Goal: Information Seeking & Learning: Learn about a topic

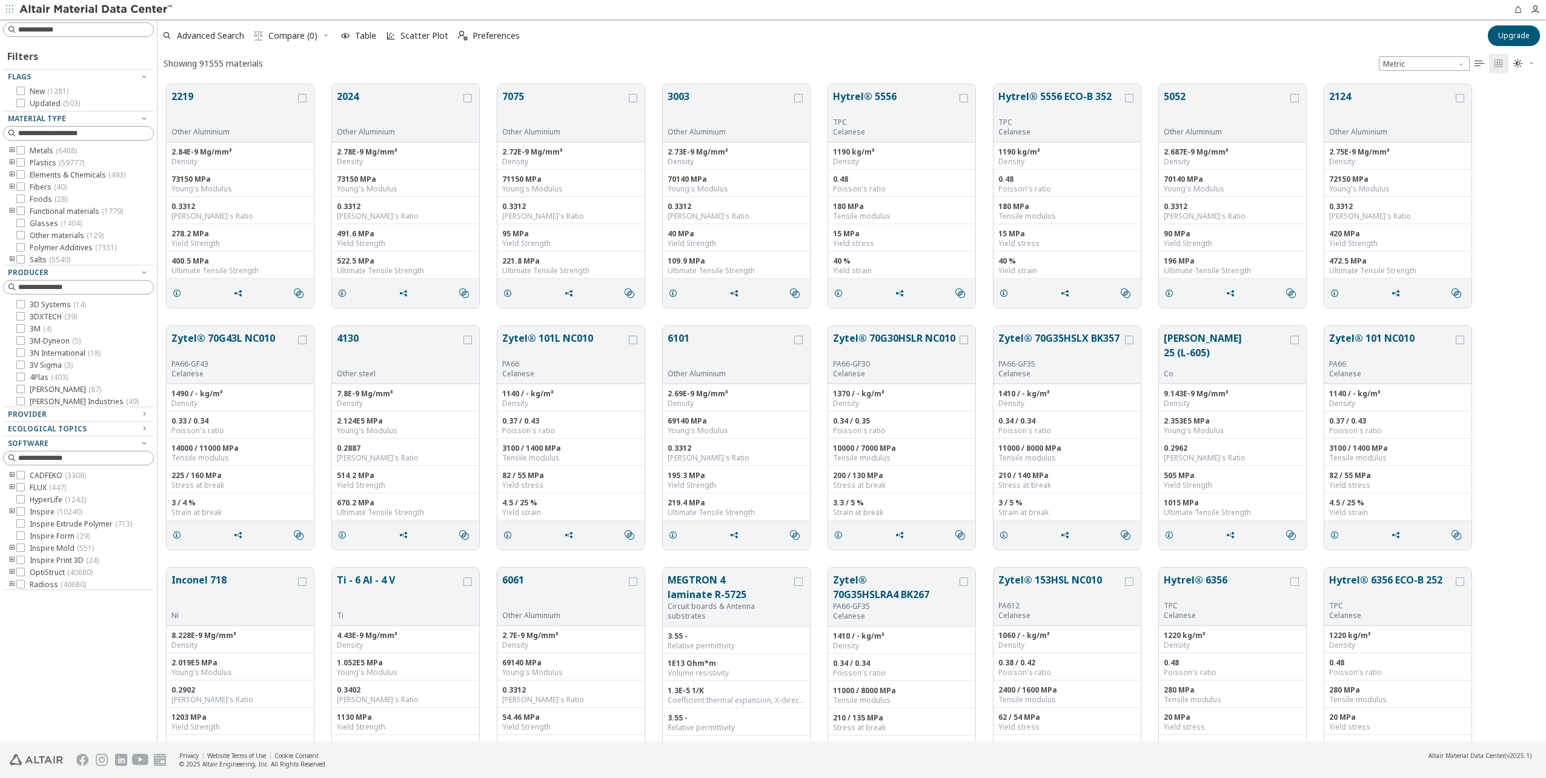
click at [13, 151] on icon "toogle group" at bounding box center [12, 151] width 8 height 10
click at [32, 207] on icon "toogle group" at bounding box center [30, 202] width 8 height 10
click at [59, 201] on icon at bounding box center [57, 196] width 8 height 8
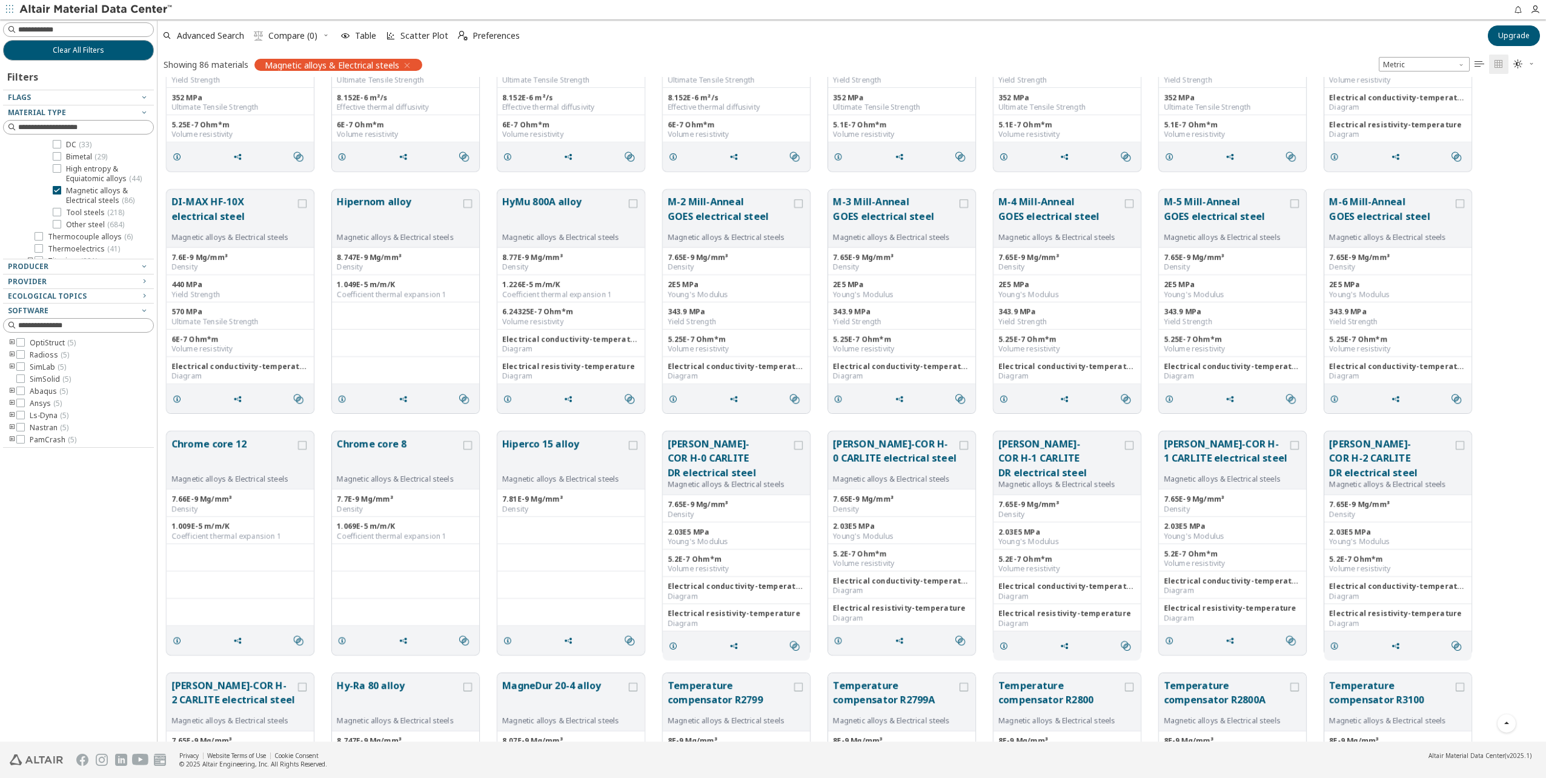
scroll to position [1449, 0]
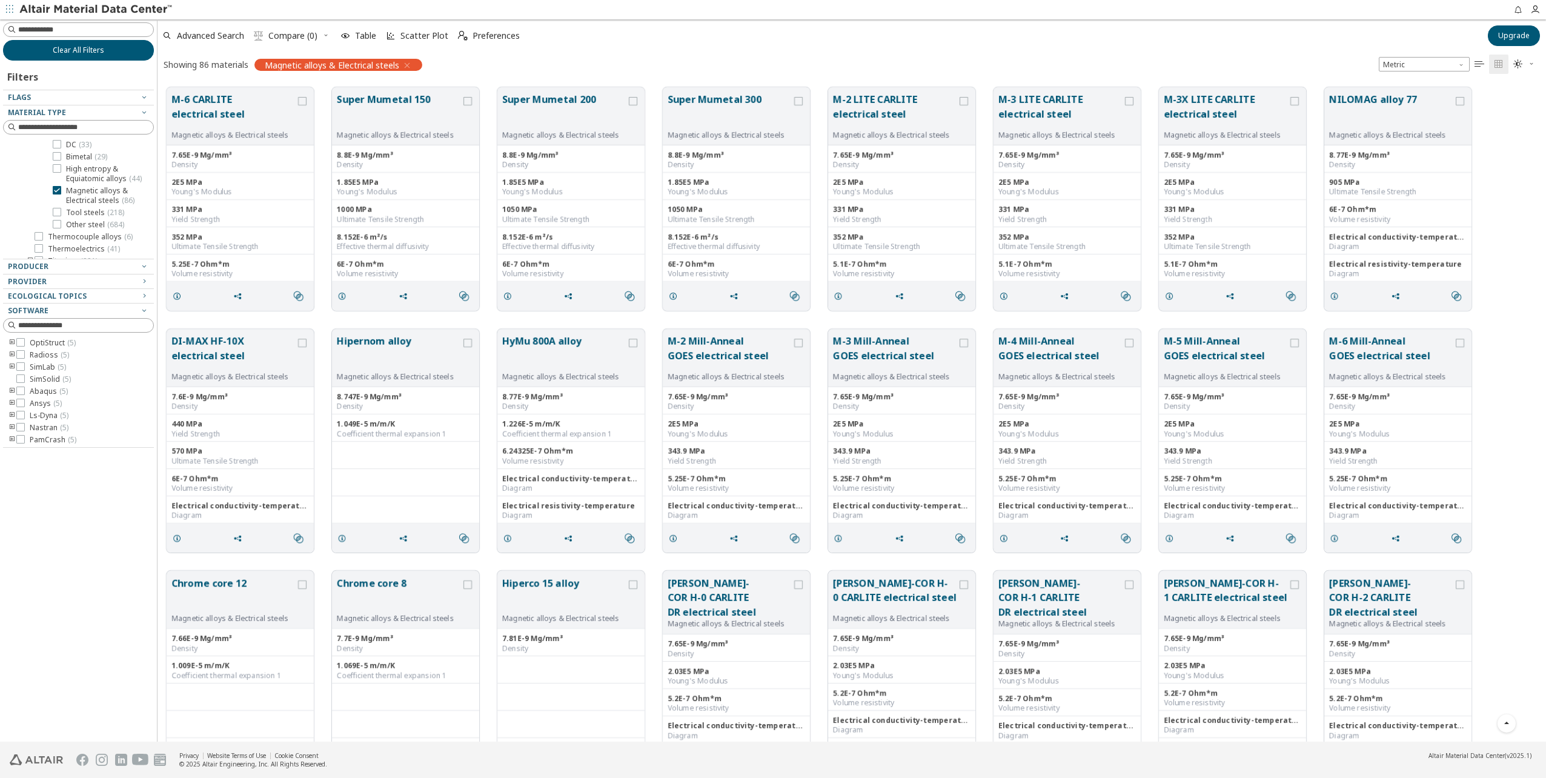
click at [104, 60] on button "Clear All Filters" at bounding box center [78, 50] width 151 height 21
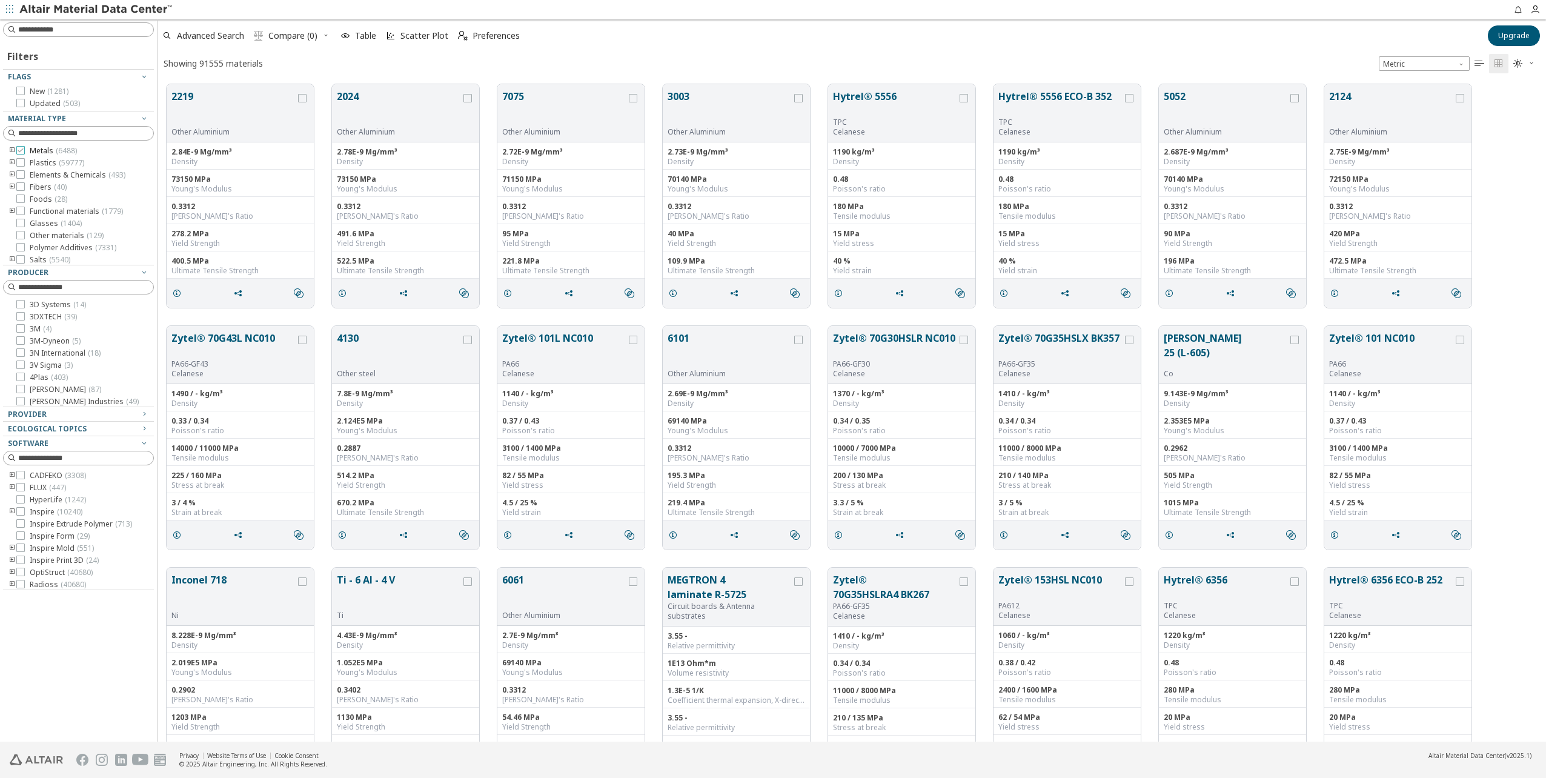
click at [22, 150] on icon at bounding box center [20, 150] width 8 height 8
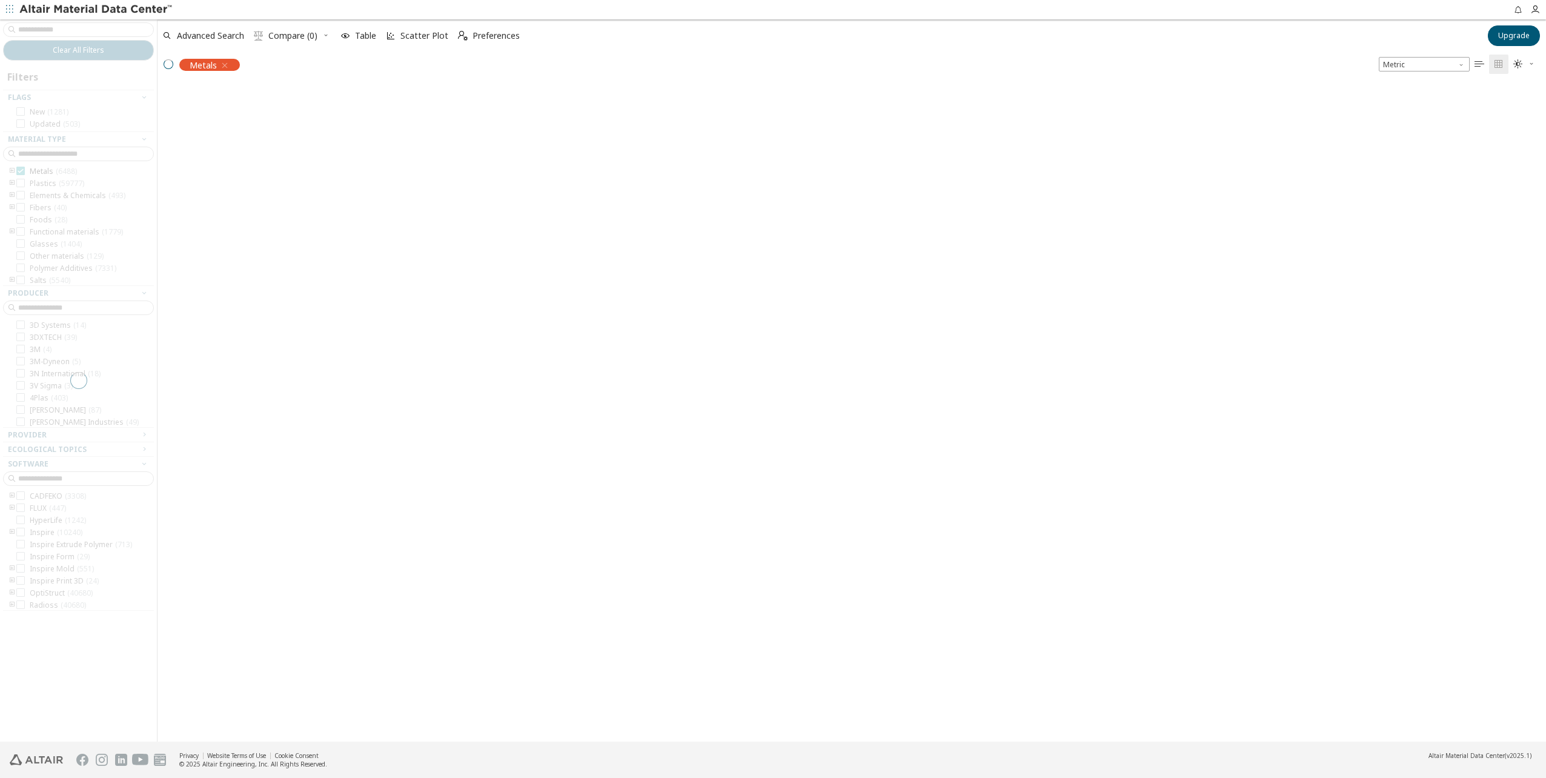
scroll to position [656, 1379]
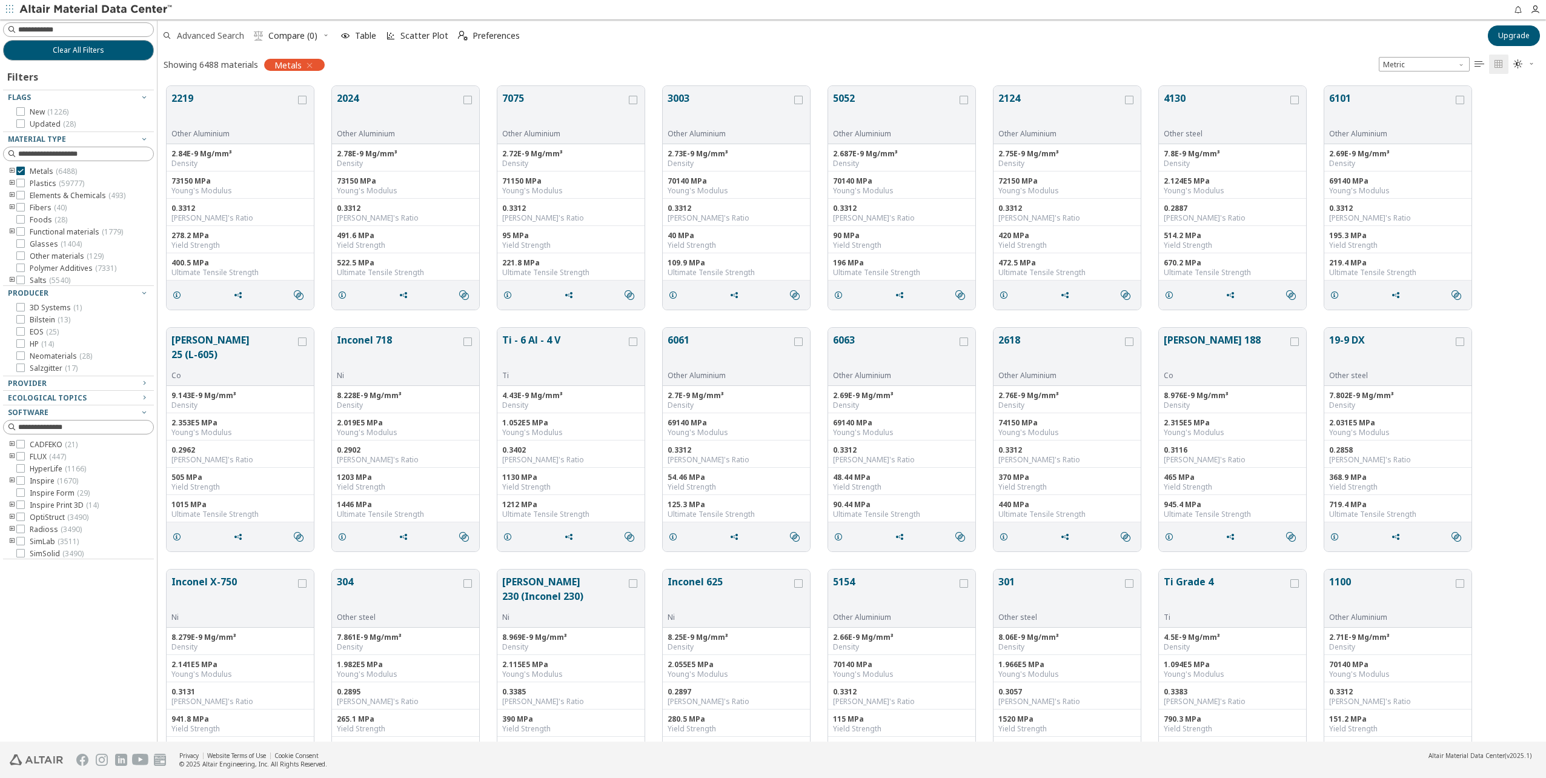
click at [205, 33] on span "Advanced Search" at bounding box center [210, 36] width 67 height 8
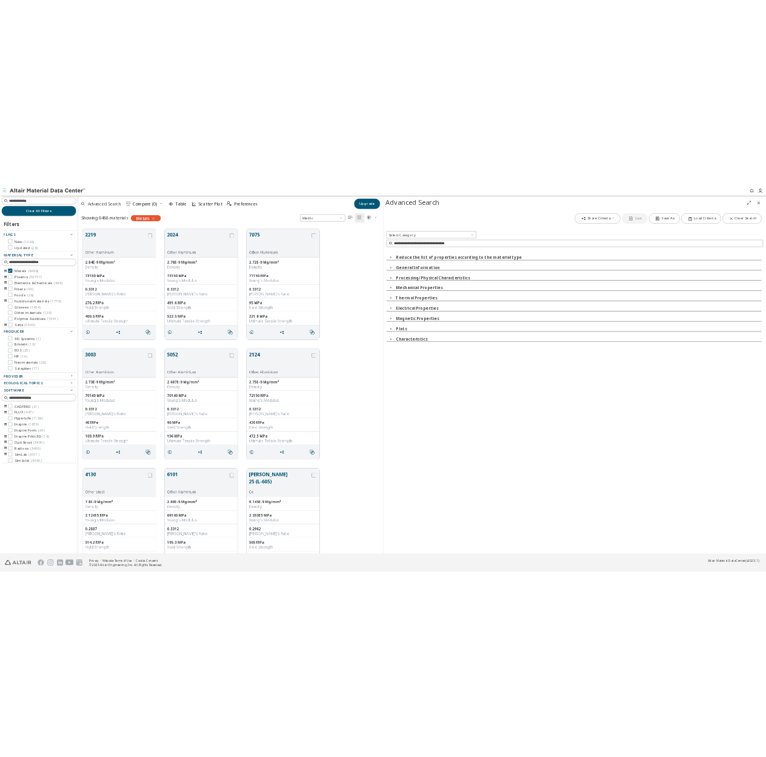
scroll to position [656, 606]
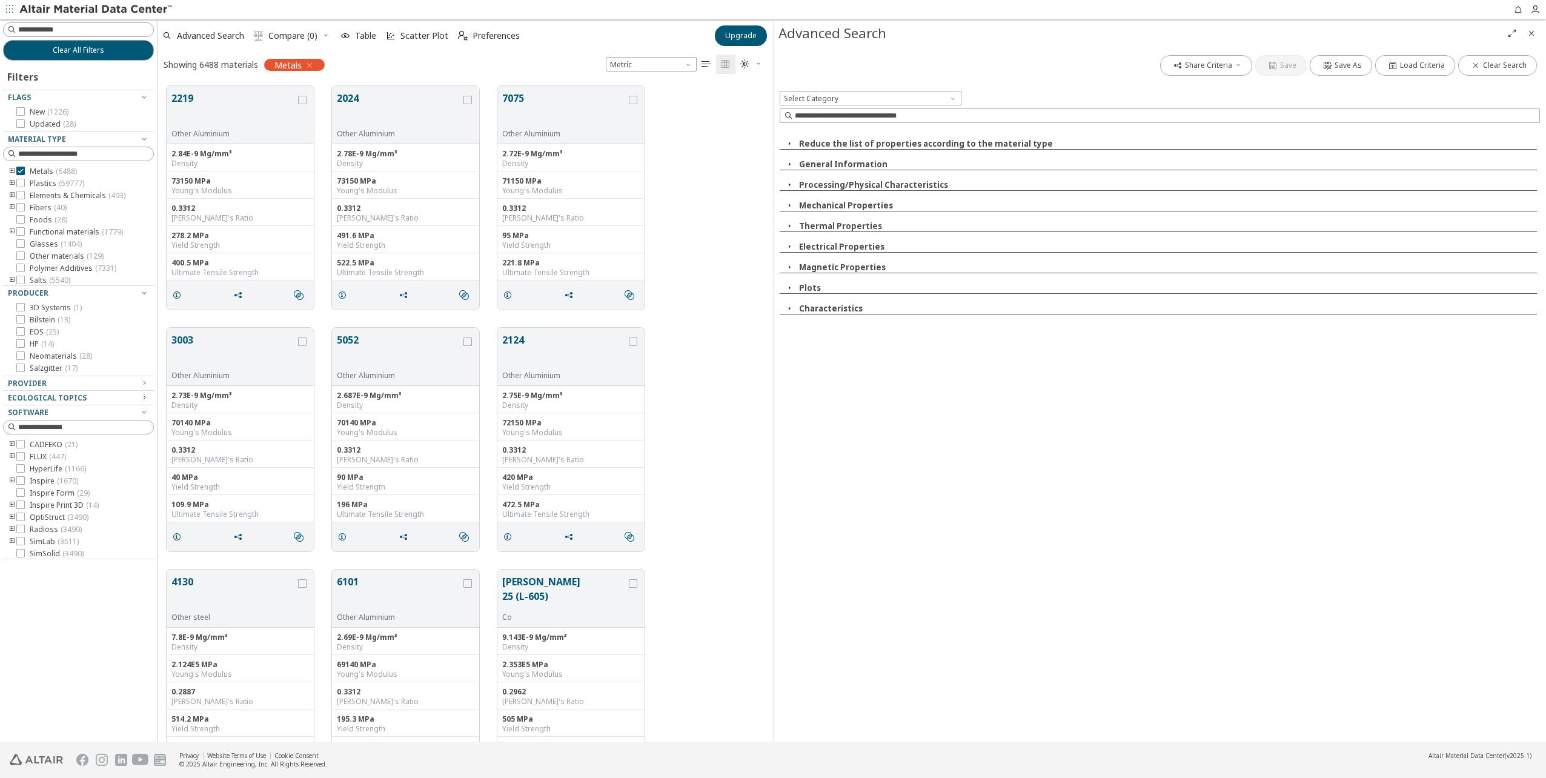
click at [785, 164] on icon "button" at bounding box center [790, 164] width 10 height 10
click at [795, 287] on span "button" at bounding box center [789, 287] width 15 height 11
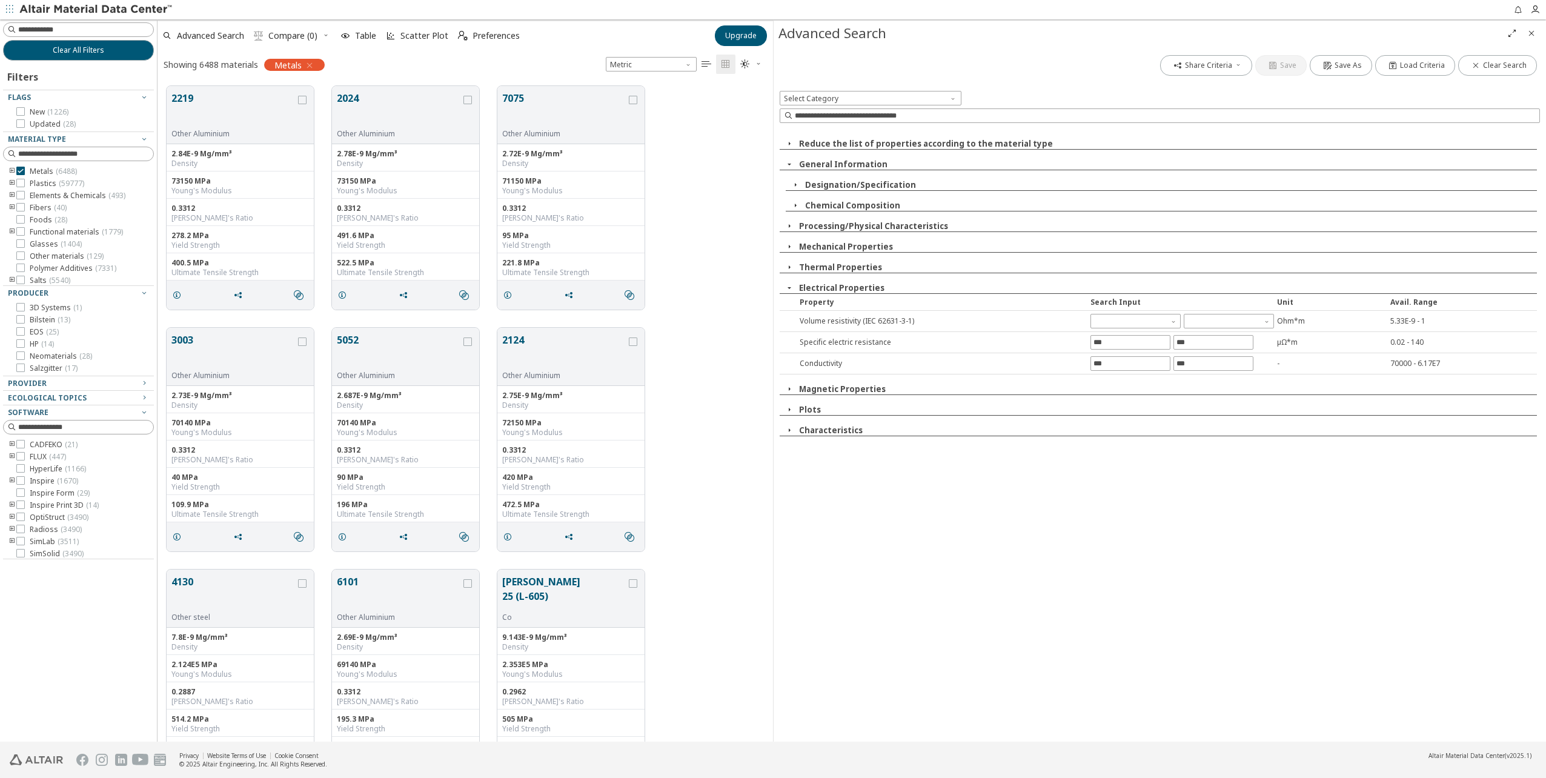
click at [794, 411] on span "button" at bounding box center [789, 409] width 15 height 11
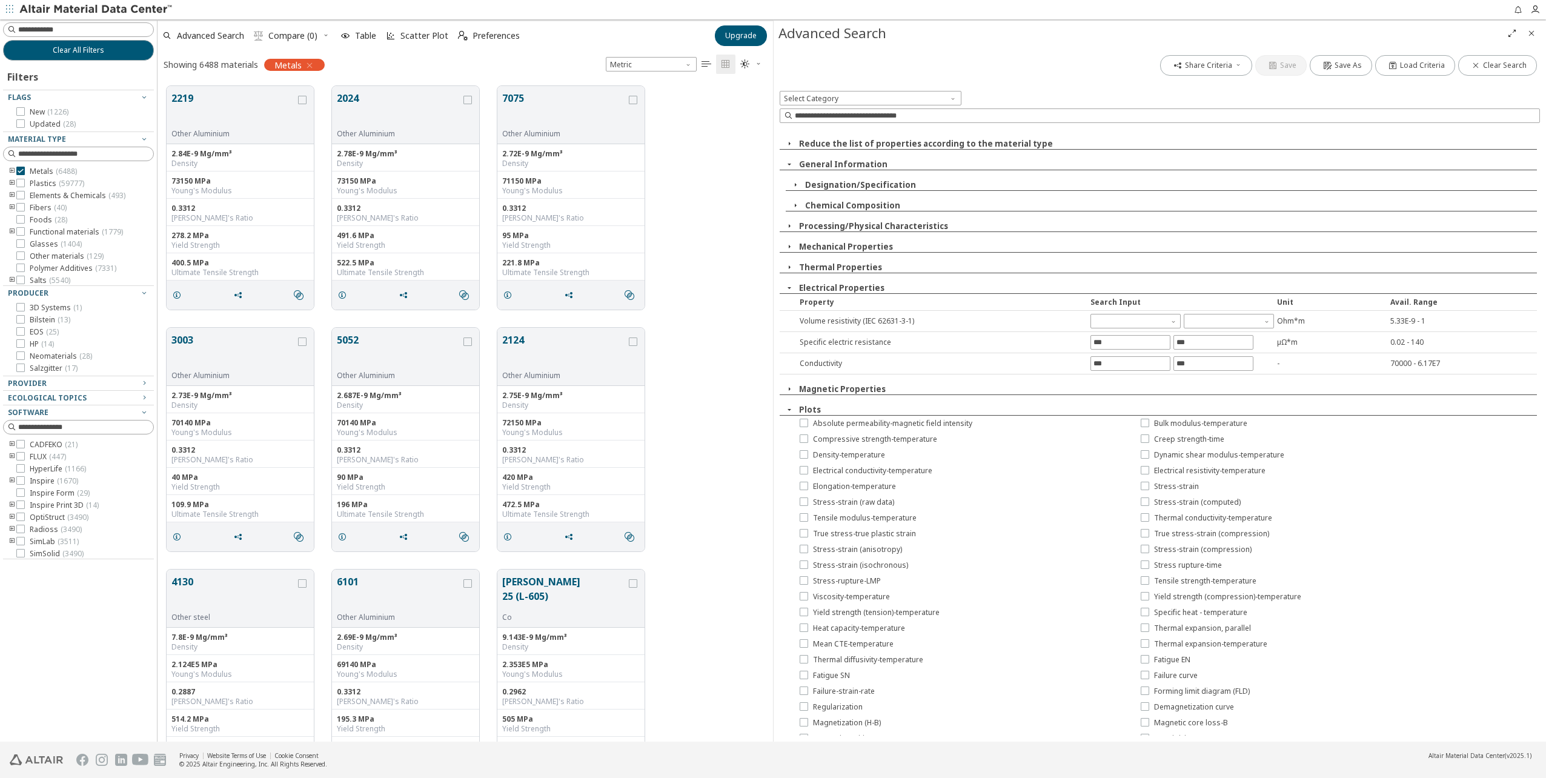
click at [794, 411] on span "button" at bounding box center [789, 409] width 15 height 11
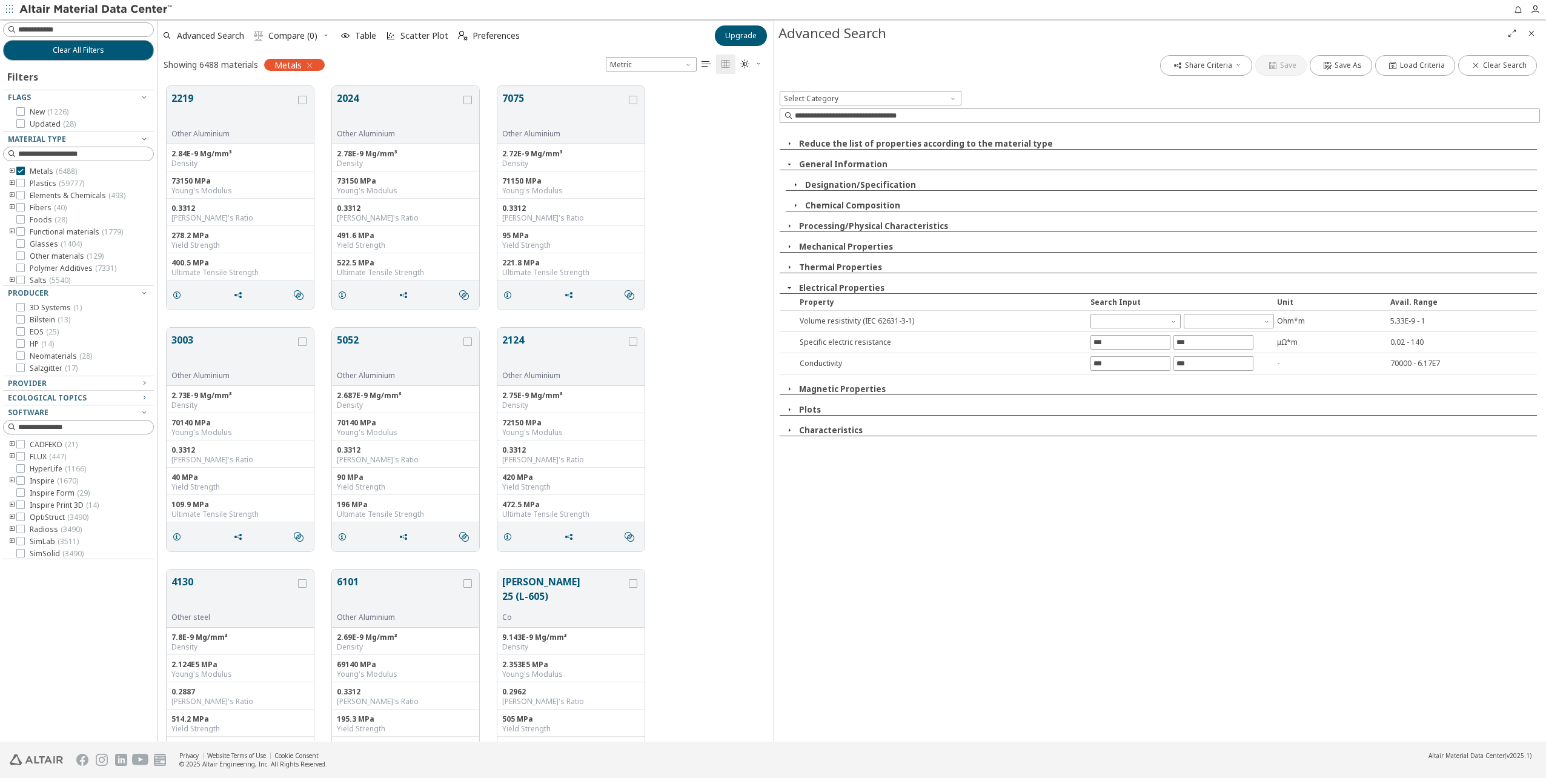
click at [792, 386] on icon "button" at bounding box center [790, 389] width 10 height 10
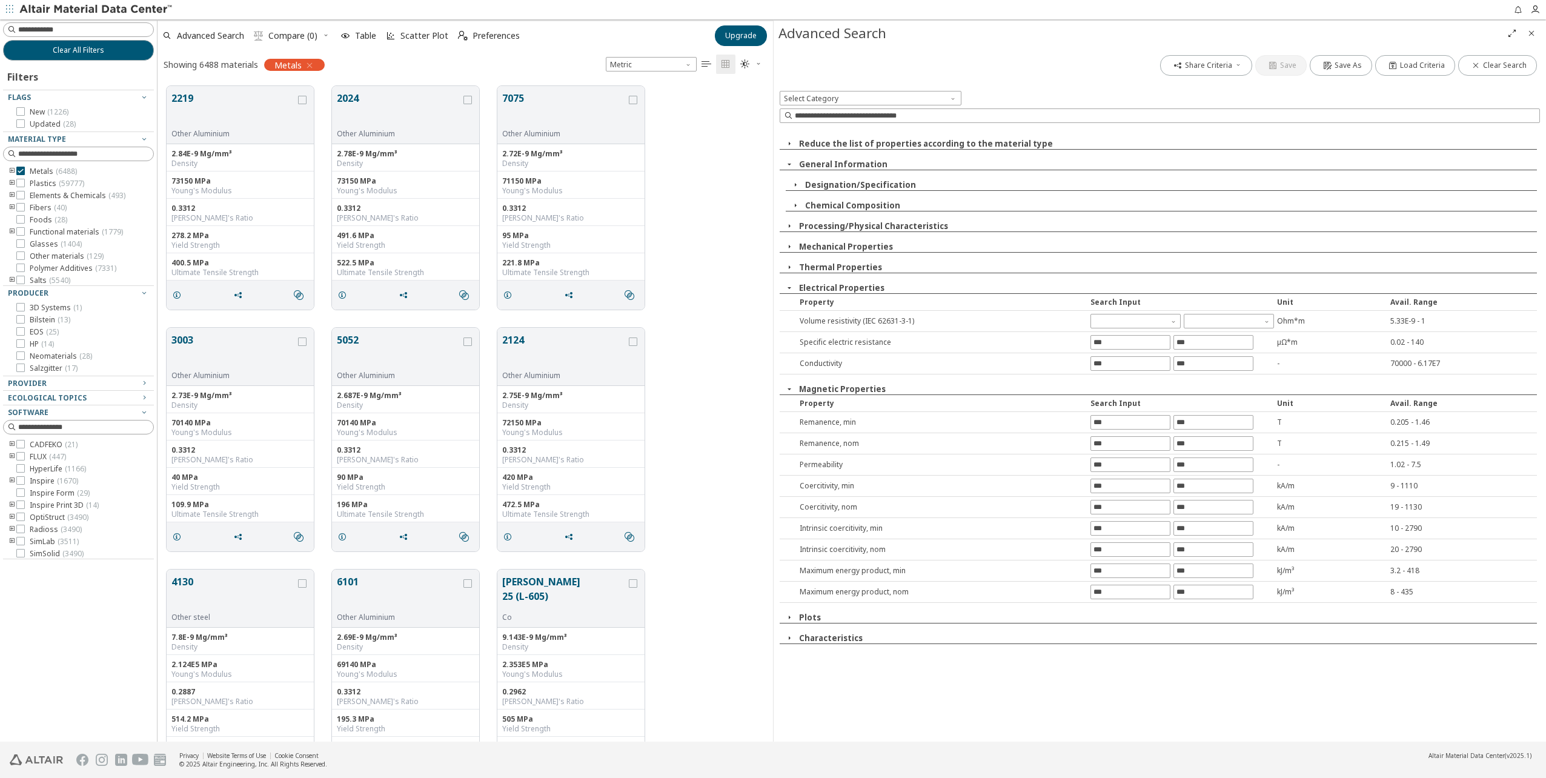
click at [1537, 29] on span "Close" at bounding box center [1531, 33] width 15 height 19
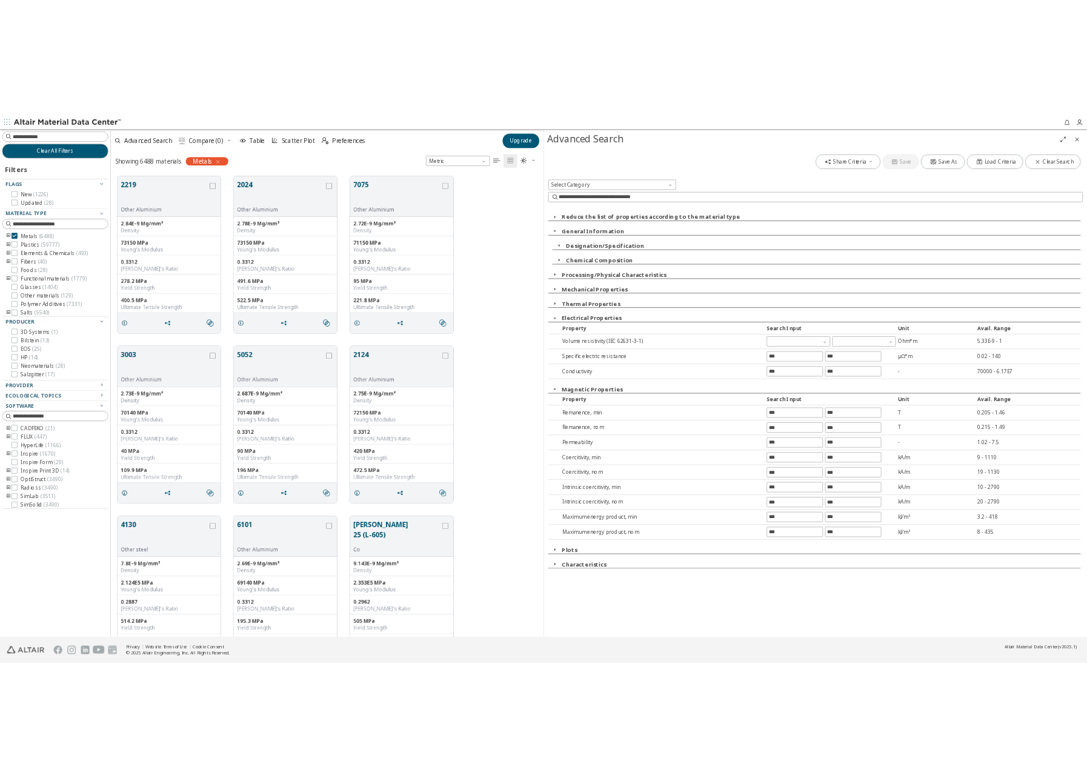
scroll to position [656, 1379]
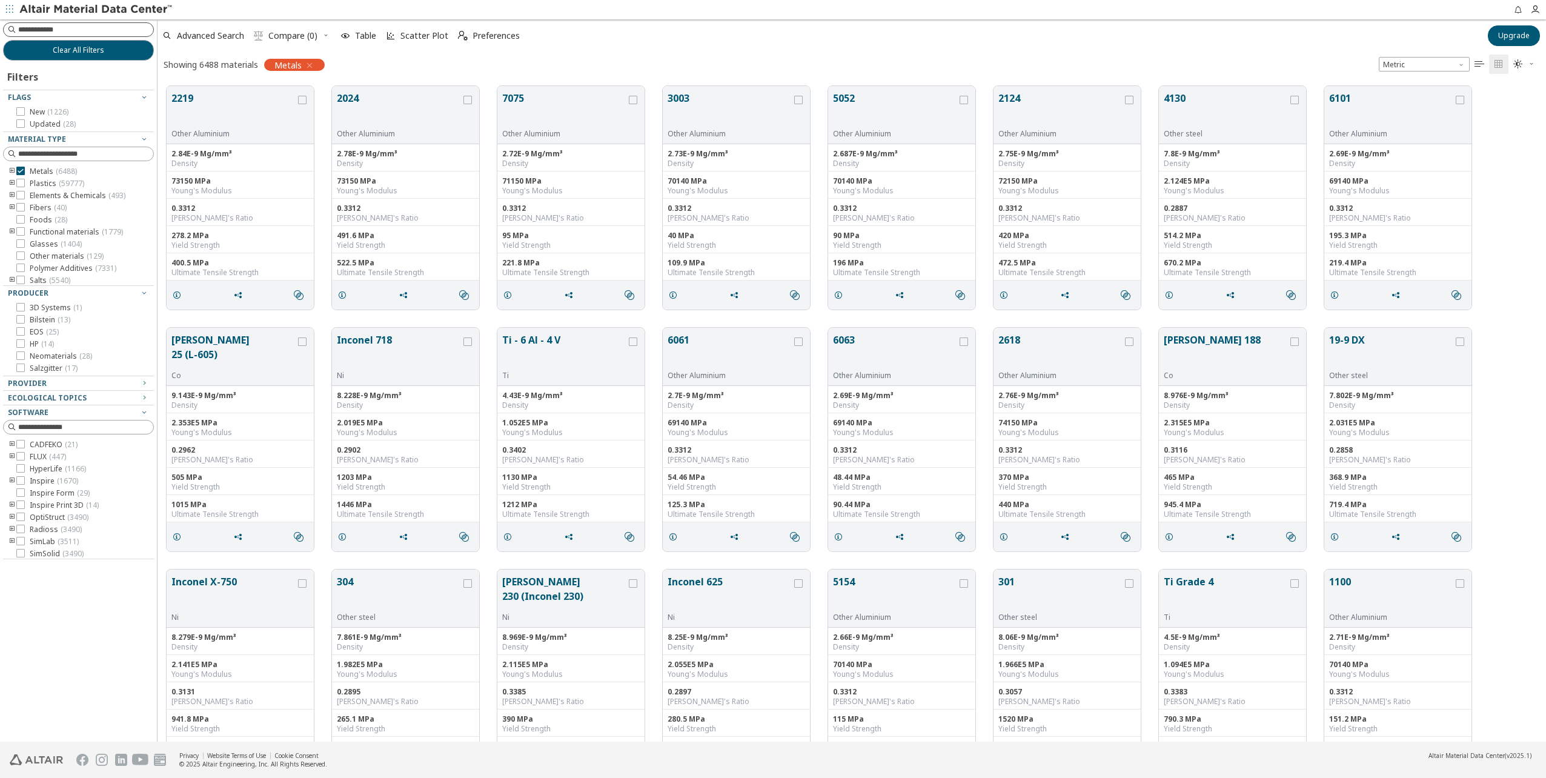
click at [50, 30] on input at bounding box center [85, 30] width 135 height 12
type input "*"
type input "**********"
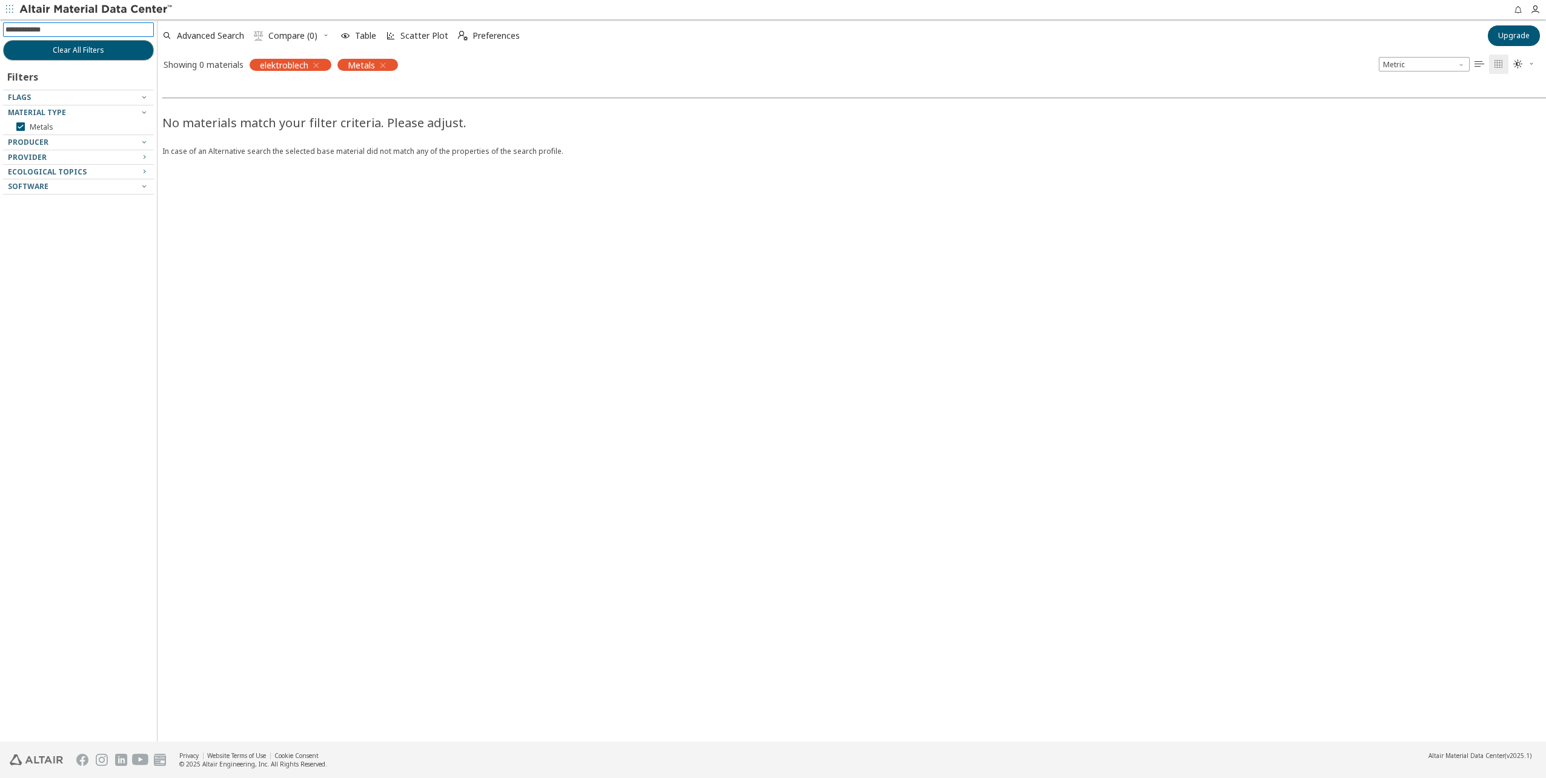
click at [50, 30] on input at bounding box center [79, 29] width 148 height 13
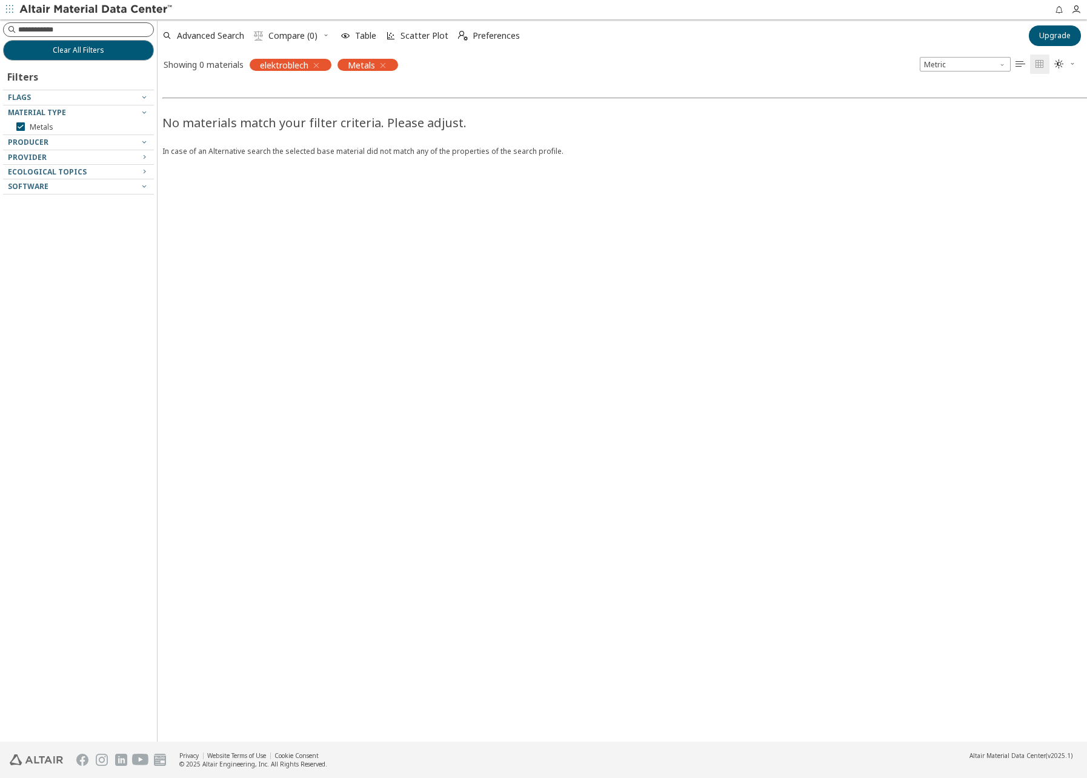
click at [116, 29] on input at bounding box center [85, 30] width 135 height 12
type input "**********"
click at [320, 67] on icon "button" at bounding box center [316, 66] width 10 height 10
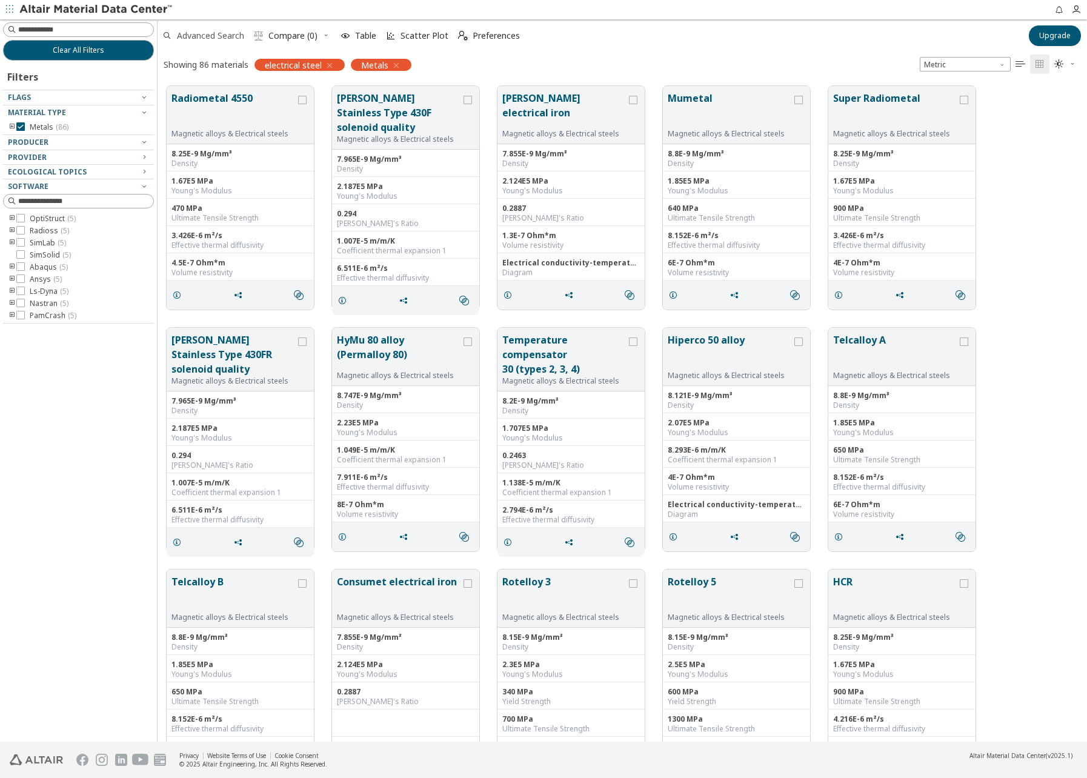
scroll to position [656, 920]
click at [396, 67] on icon "button" at bounding box center [396, 66] width 10 height 10
click at [209, 100] on button "Radiometal 4550" at bounding box center [233, 110] width 124 height 38
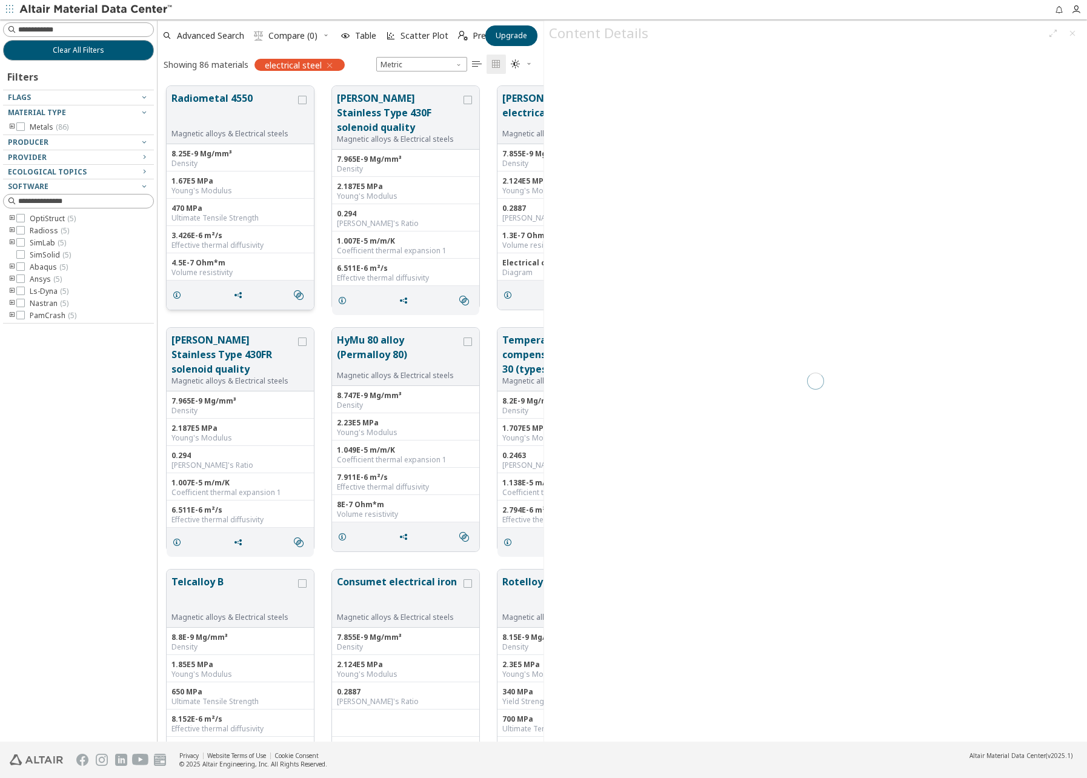
scroll to position [656, 377]
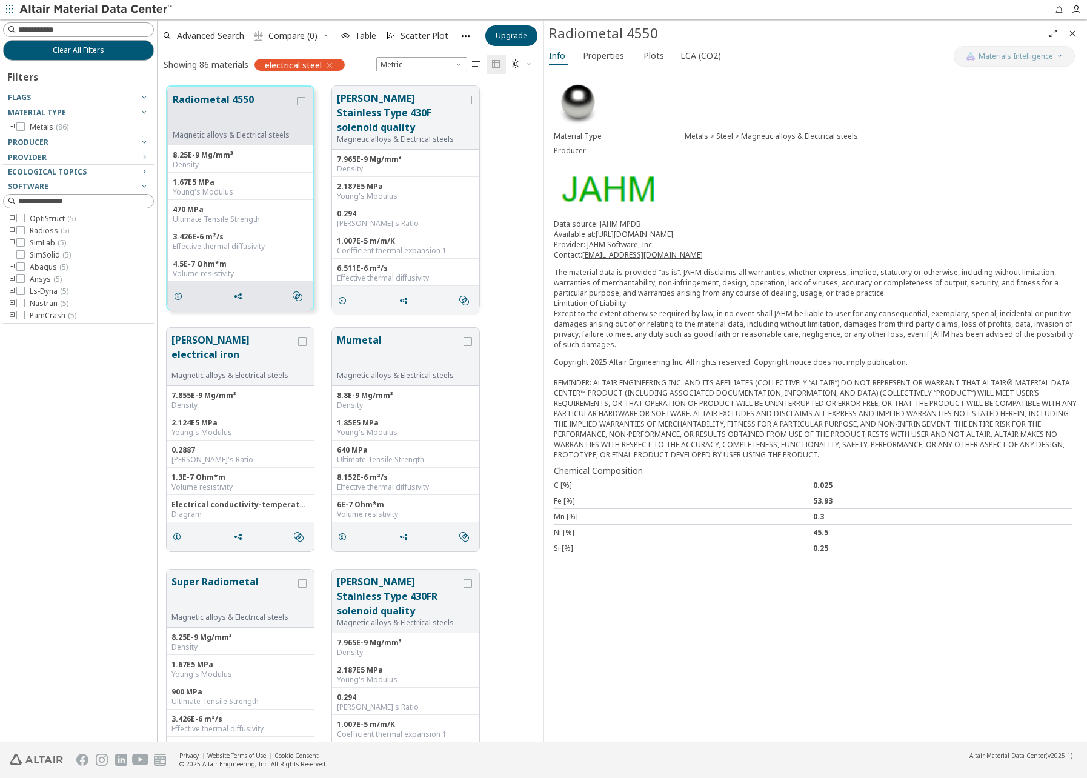
click at [396, 103] on button "[PERSON_NAME] Stainless Type 430F solenoid quality" at bounding box center [399, 113] width 124 height 44
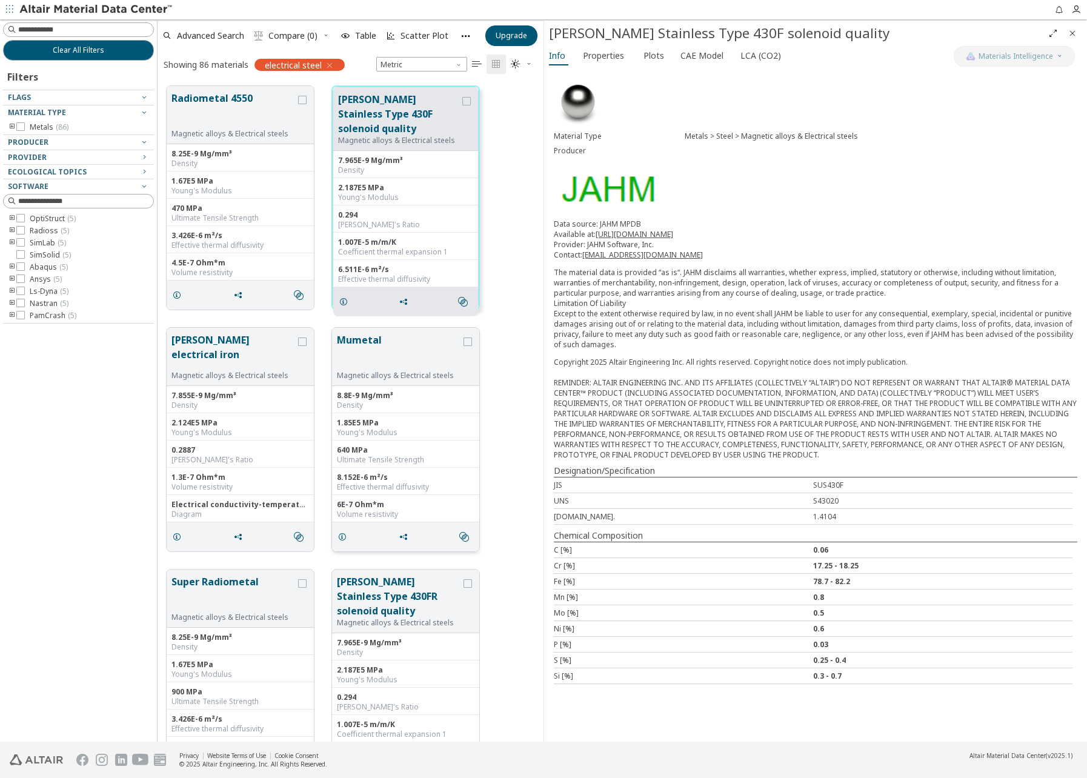
click at [359, 343] on button "Mumetal" at bounding box center [399, 352] width 124 height 38
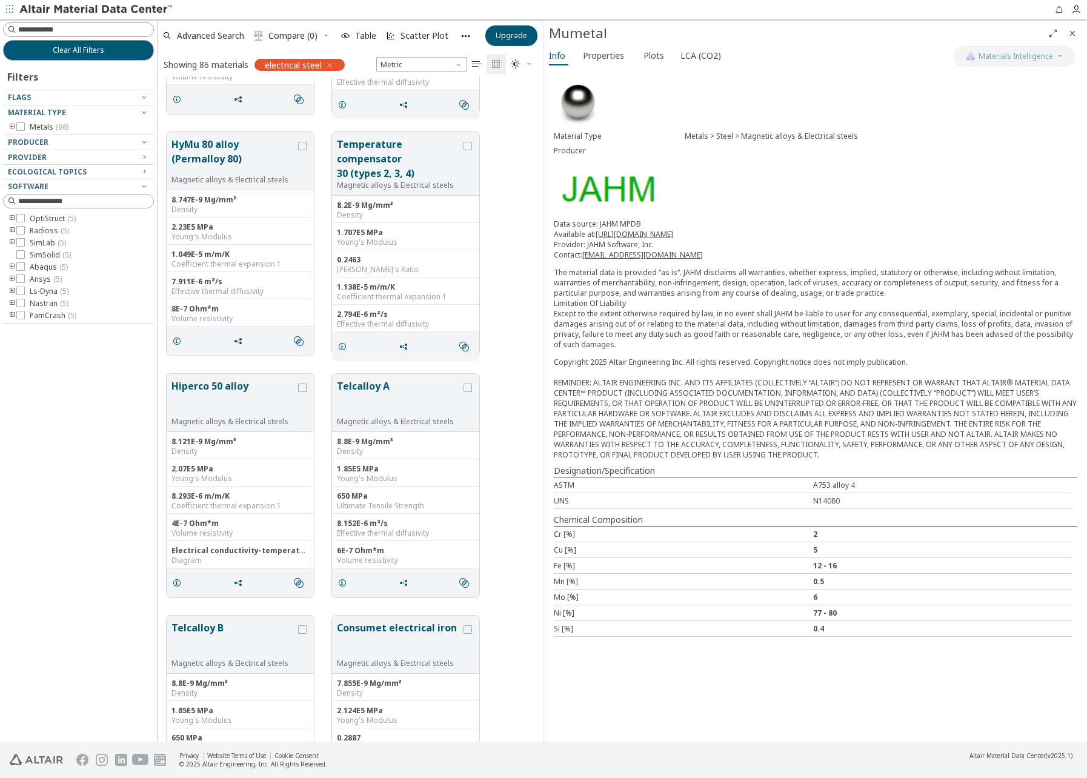
scroll to position [727, 0]
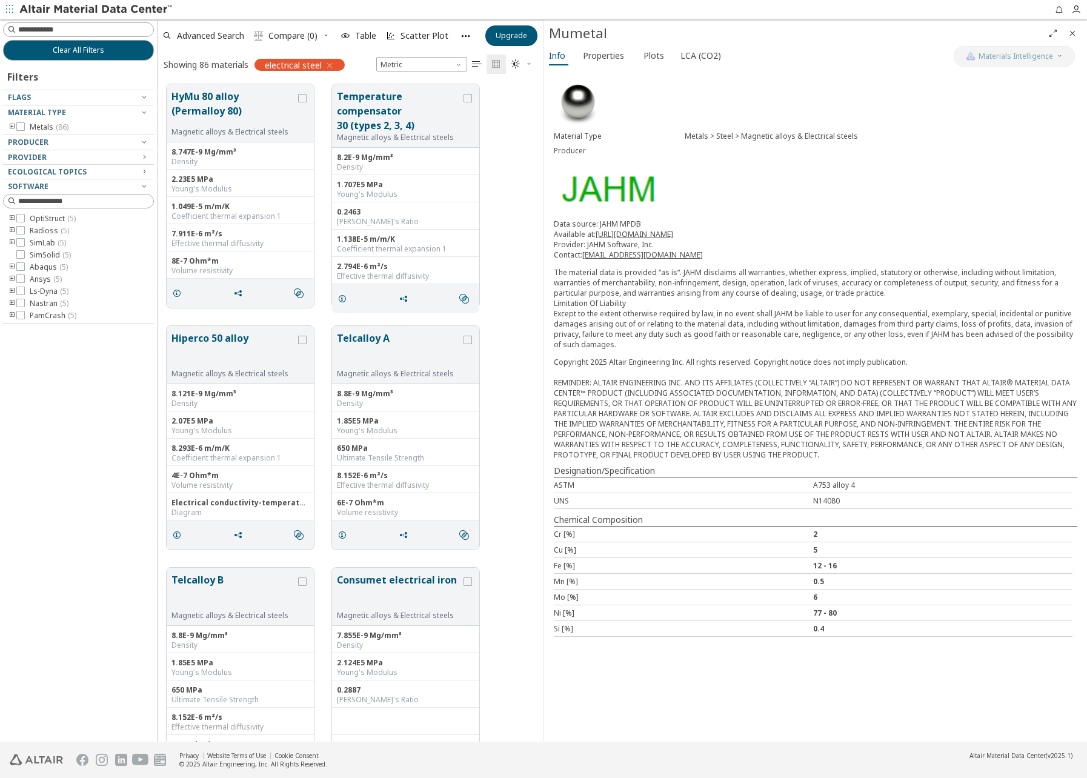
click at [372, 339] on button "Telcalloy A" at bounding box center [399, 350] width 124 height 38
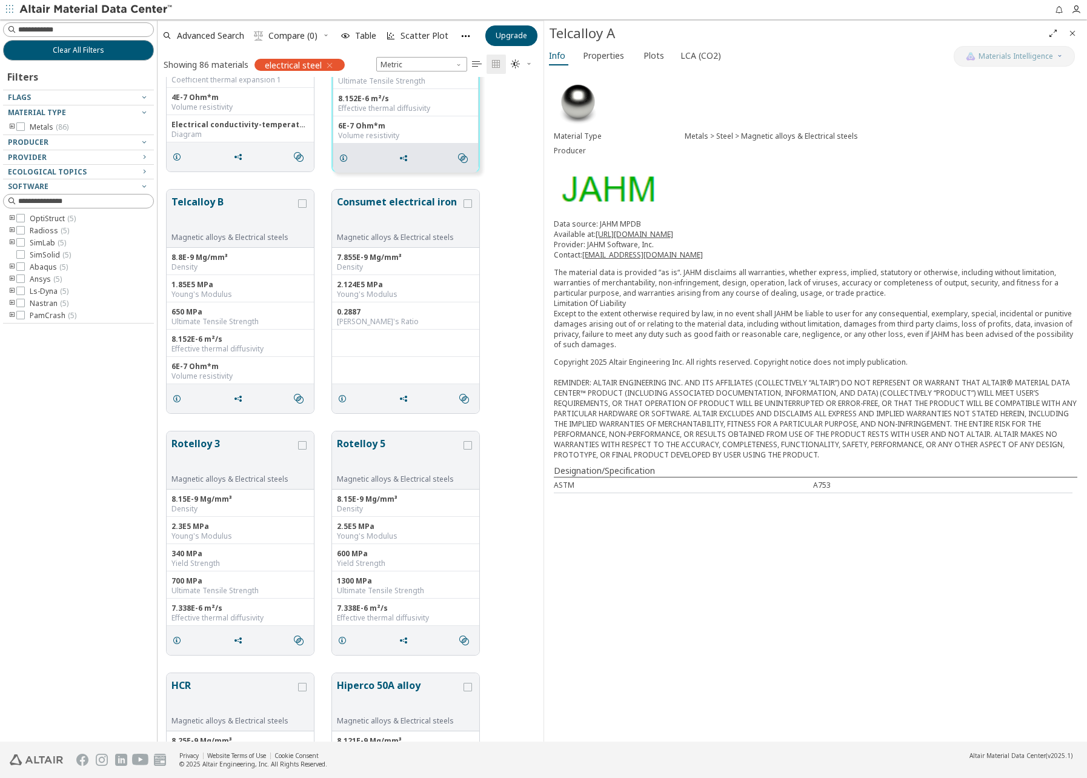
scroll to position [1151, 0]
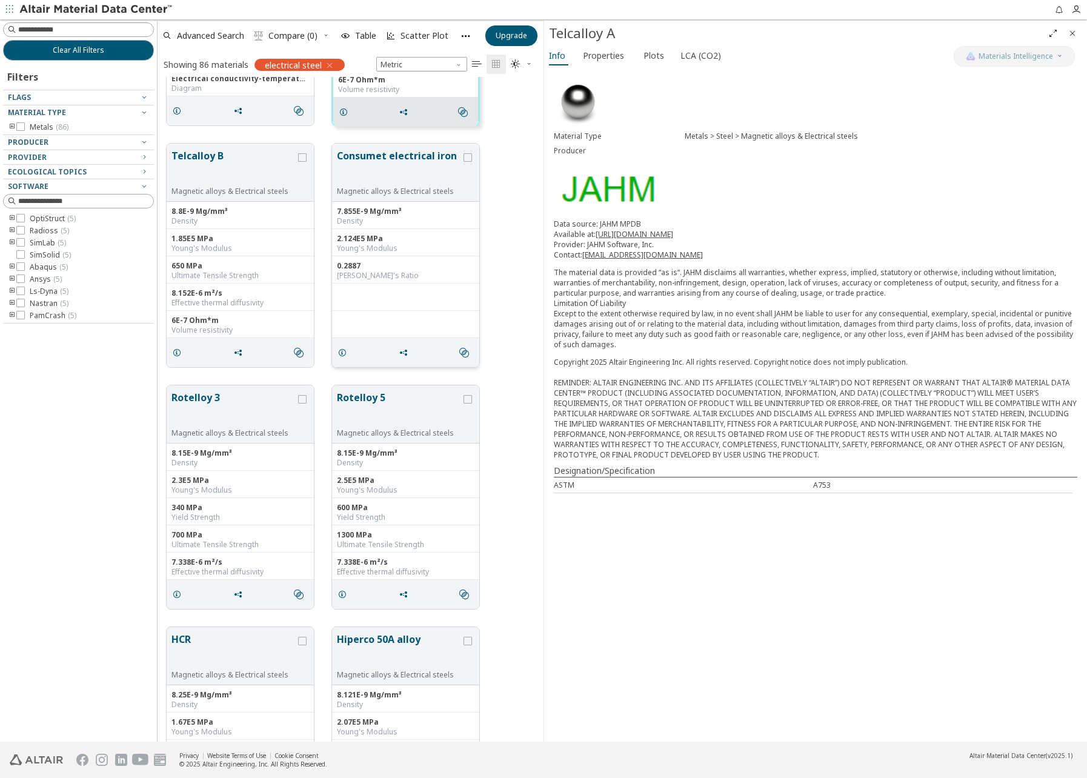
click at [400, 163] on button "Consumet electrical iron" at bounding box center [399, 167] width 124 height 38
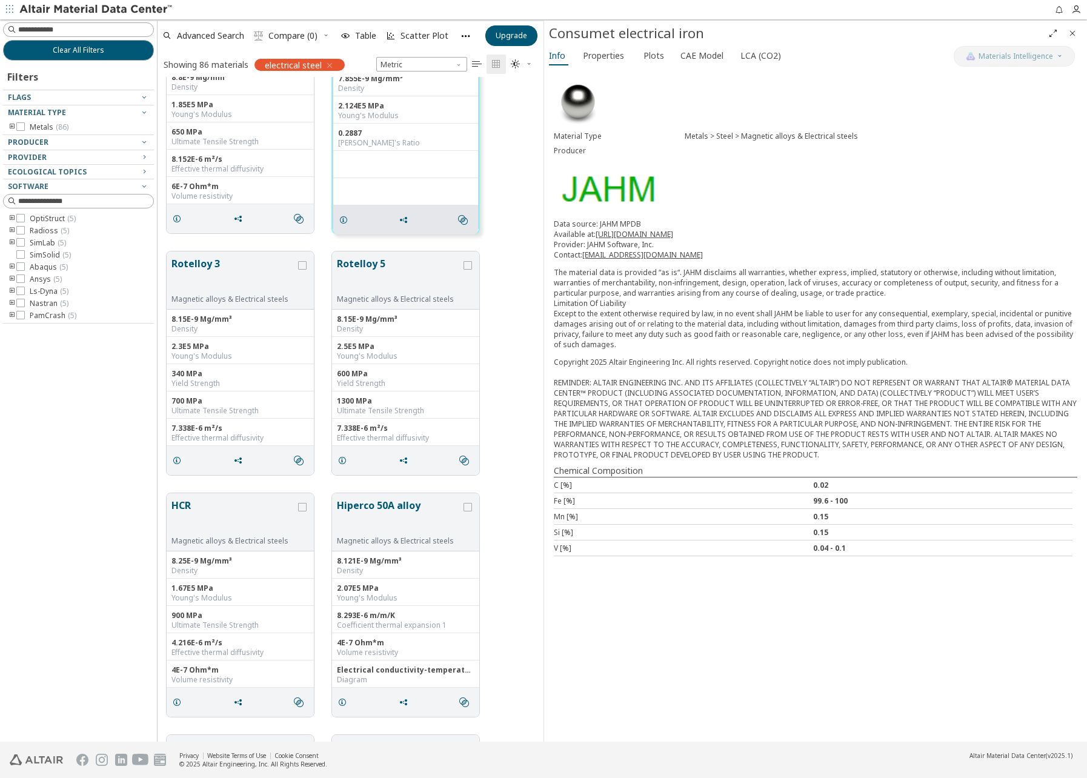
scroll to position [1333, 0]
